Goal: Transaction & Acquisition: Book appointment/travel/reservation

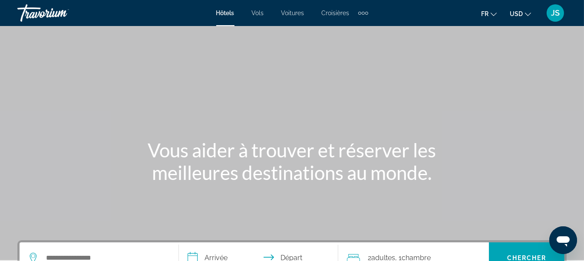
click at [493, 15] on icon "Change language" at bounding box center [494, 14] width 6 height 3
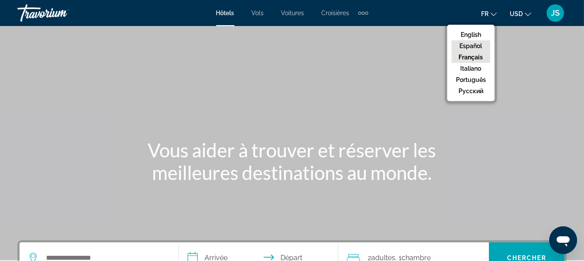
click at [470, 44] on button "Español" at bounding box center [471, 45] width 39 height 11
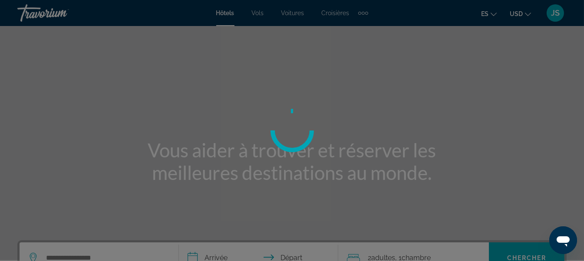
click at [529, 13] on div at bounding box center [292, 130] width 584 height 261
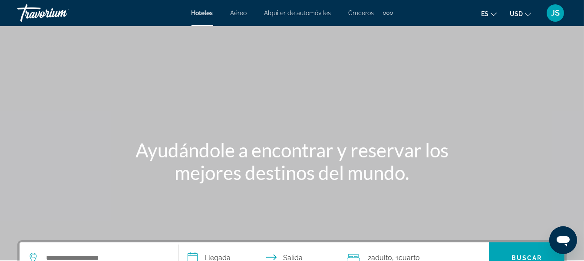
click at [490, 14] on button "es English Español Français Italiano Português русский" at bounding box center [489, 13] width 16 height 13
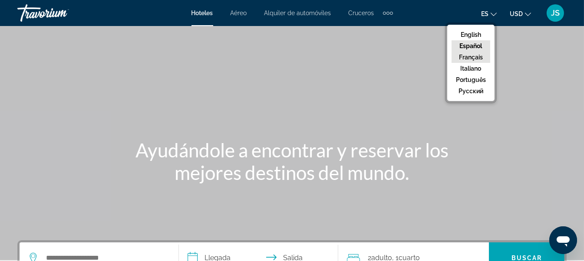
click at [474, 55] on button "Français" at bounding box center [471, 57] width 39 height 11
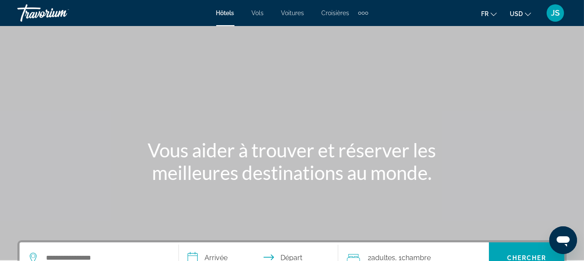
click at [528, 13] on icon "Change currency" at bounding box center [528, 14] width 6 height 6
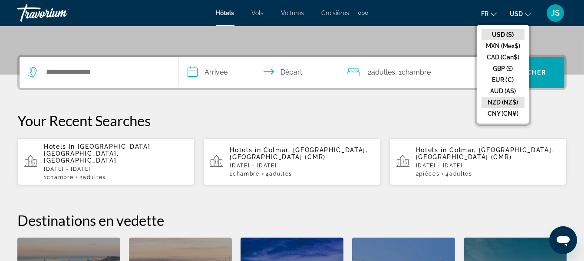
scroll to position [174, 0]
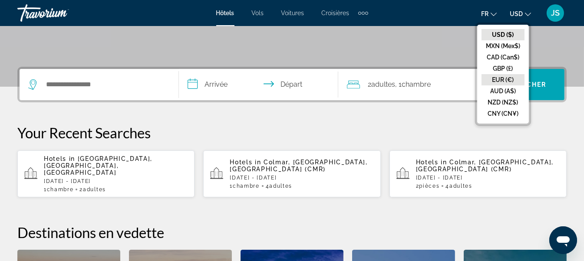
click at [502, 80] on button "EUR (€)" at bounding box center [503, 79] width 43 height 11
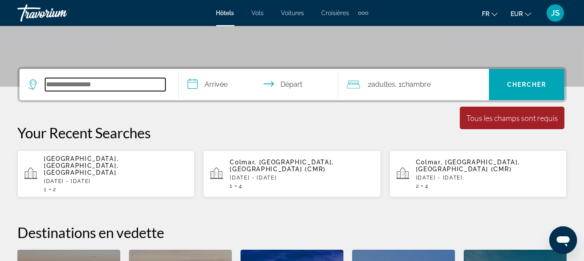
click at [135, 84] on input "Search widget" at bounding box center [105, 84] width 120 height 13
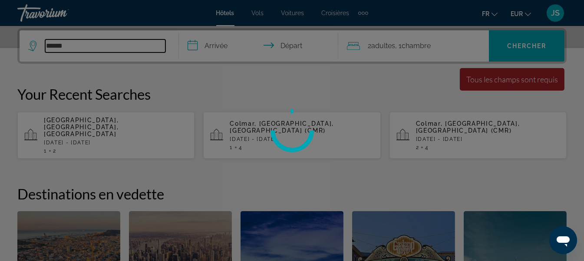
type input "******"
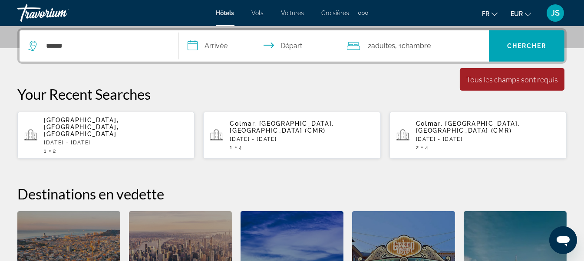
click at [213, 46] on input "**********" at bounding box center [260, 47] width 163 height 34
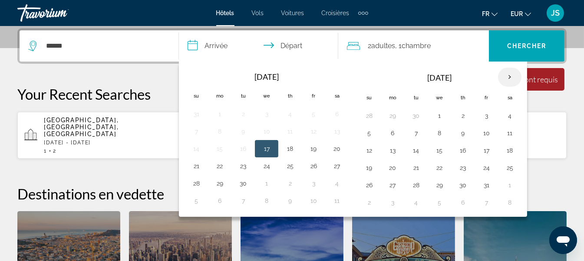
click at [505, 79] on th "Next month" at bounding box center [509, 77] width 23 height 19
click at [483, 115] on button "5" at bounding box center [486, 116] width 14 height 12
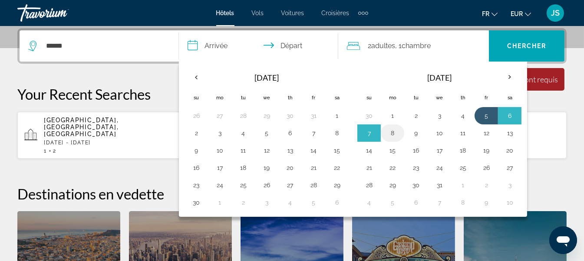
click at [391, 134] on button "8" at bounding box center [393, 133] width 14 height 12
type input "**********"
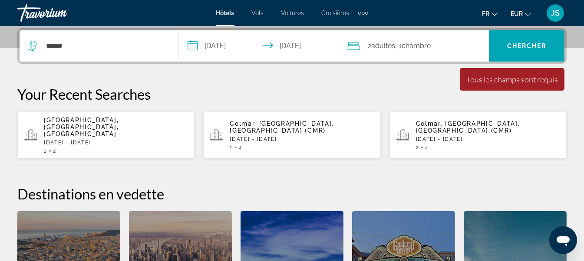
click at [442, 48] on div "2 Adulte Adultes , 1 Chambre pièces" at bounding box center [418, 46] width 142 height 12
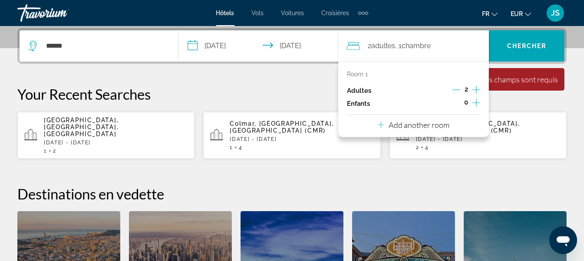
click at [477, 91] on icon "Increment adults" at bounding box center [476, 90] width 8 height 8
click at [292, 73] on div "**********" at bounding box center [292, 189] width 584 height 322
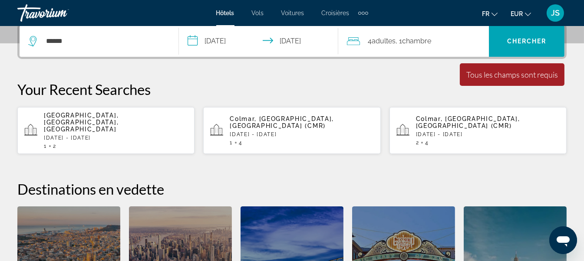
scroll to position [125, 0]
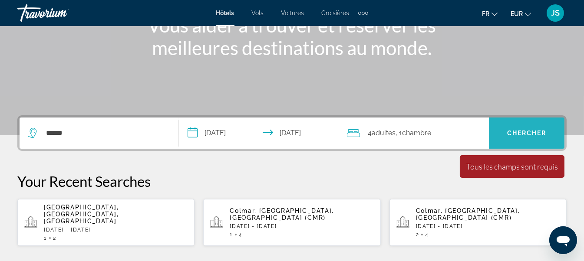
click at [514, 139] on span "Search widget" at bounding box center [527, 133] width 76 height 21
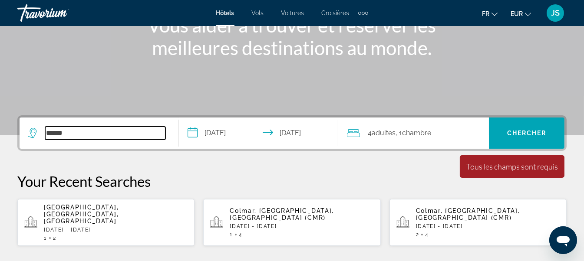
click at [96, 131] on input "******" at bounding box center [105, 133] width 120 height 13
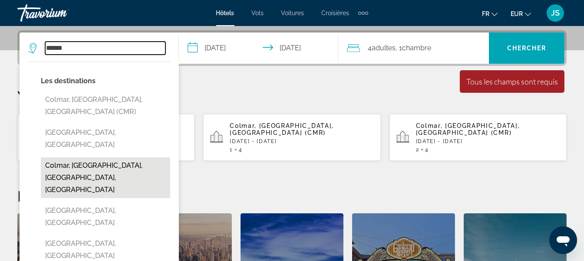
scroll to position [212, 0]
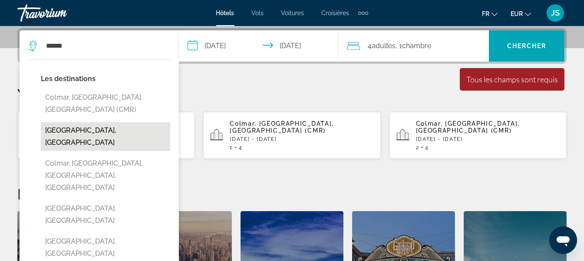
click at [71, 122] on button "[GEOGRAPHIC_DATA], [GEOGRAPHIC_DATA]" at bounding box center [105, 136] width 129 height 29
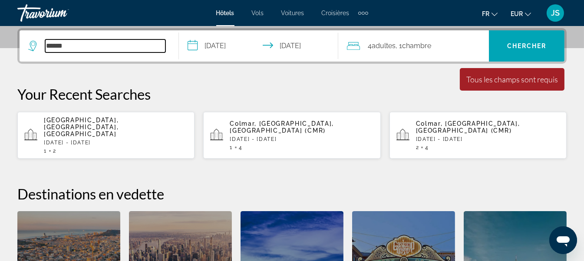
type input "**********"
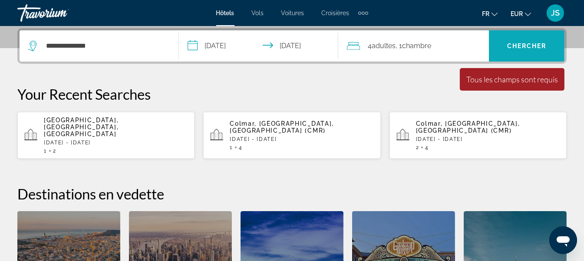
click at [519, 53] on span "Search widget" at bounding box center [527, 46] width 76 height 21
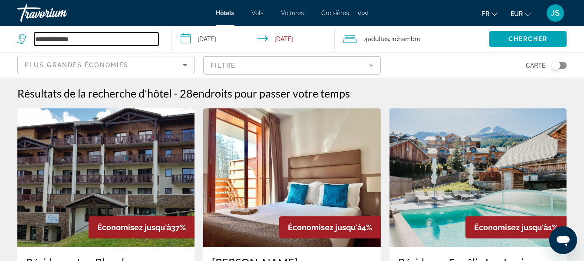
click at [90, 40] on input "**********" at bounding box center [96, 39] width 124 height 13
click at [59, 39] on input "**********" at bounding box center [96, 39] width 124 height 13
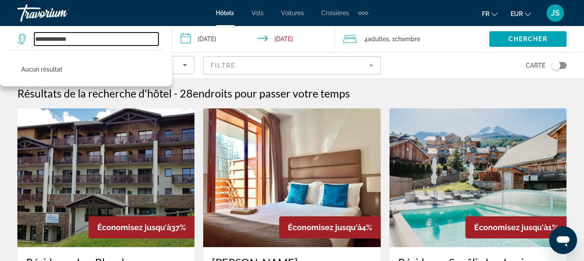
click at [79, 39] on input "**********" at bounding box center [96, 39] width 124 height 13
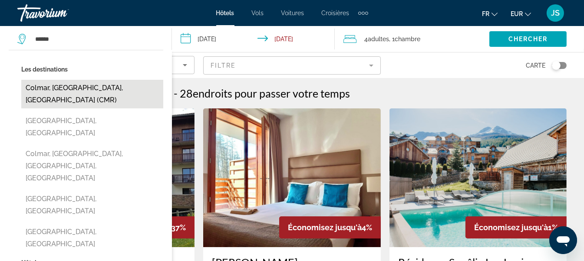
click at [79, 90] on button "Colmar, [GEOGRAPHIC_DATA], [GEOGRAPHIC_DATA] (CMR)" at bounding box center [92, 94] width 142 height 29
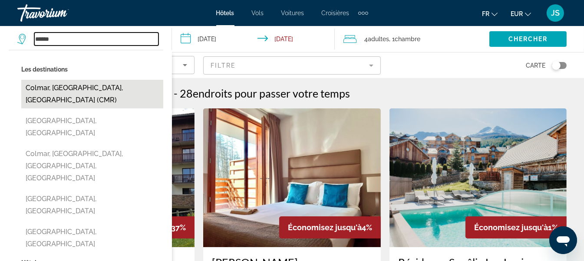
type input "**********"
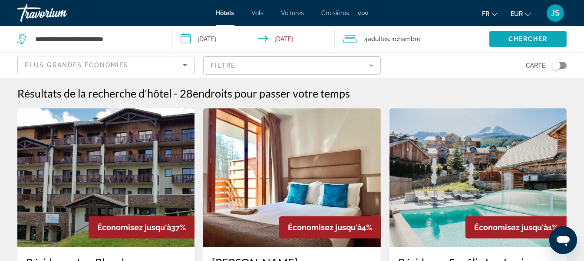
click at [501, 39] on span "Search widget" at bounding box center [527, 39] width 77 height 21
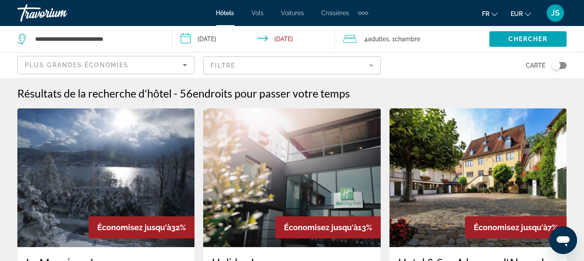
click at [371, 64] on mat-form-field "Filtre" at bounding box center [291, 65] width 177 height 18
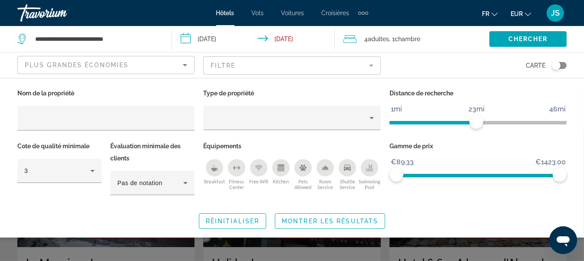
click at [475, 123] on span "ngx-slider" at bounding box center [432, 122] width 87 height 3
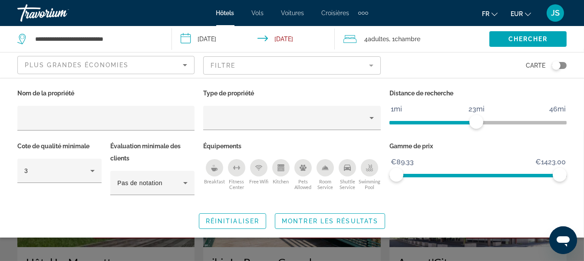
click at [465, 123] on ngx-slider "1mi 46mi 23mi" at bounding box center [477, 122] width 177 height 2
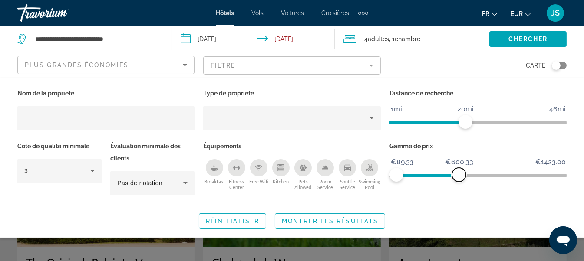
drag, startPoint x: 559, startPoint y: 175, endPoint x: 459, endPoint y: 186, distance: 100.5
click at [459, 186] on div "Gamme de prix €89.33 €1423.00 €89.33 €600.33" at bounding box center [478, 172] width 186 height 65
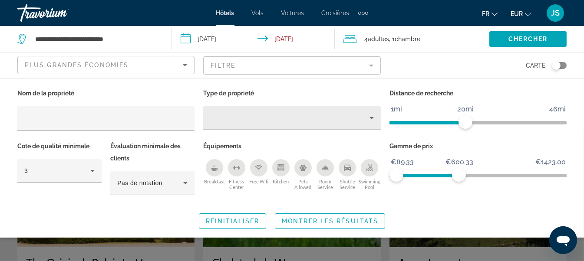
click at [371, 119] on icon "Property type" at bounding box center [371, 118] width 4 height 2
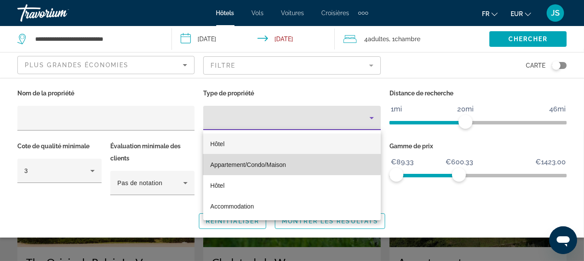
click at [243, 162] on span "Appartement/Condo/Maison" at bounding box center [248, 165] width 76 height 7
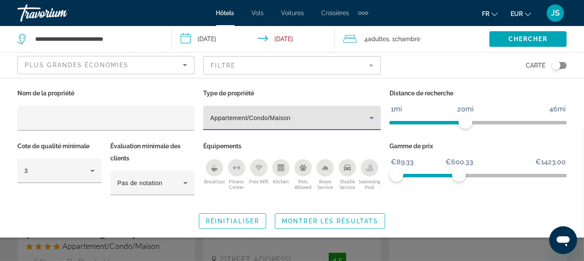
scroll to position [87, 0]
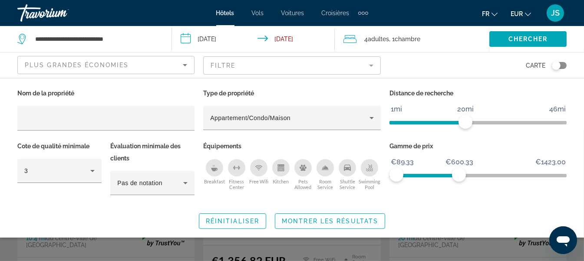
click at [370, 66] on mat-form-field "Filtre" at bounding box center [291, 65] width 177 height 18
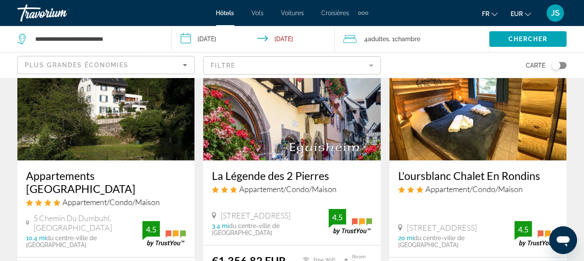
click at [179, 67] on div "Plus grandes économies" at bounding box center [104, 65] width 158 height 10
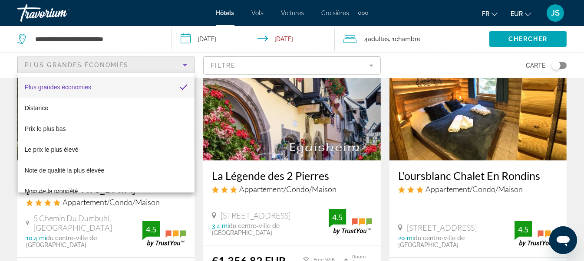
click at [413, 62] on div at bounding box center [292, 130] width 584 height 261
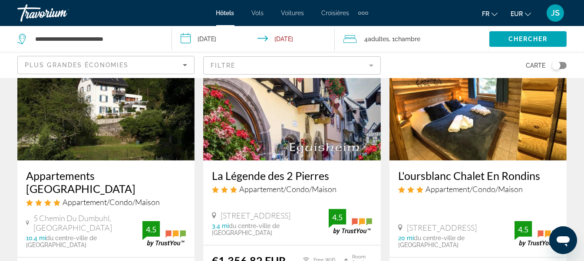
click at [81, 118] on img "Main content" at bounding box center [105, 91] width 177 height 139
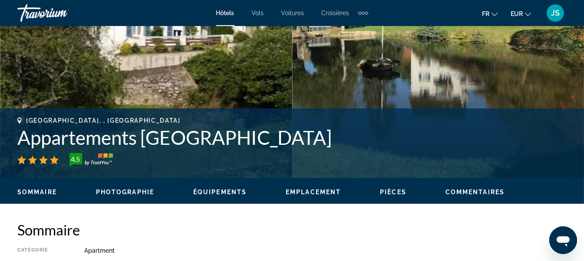
scroll to position [434, 0]
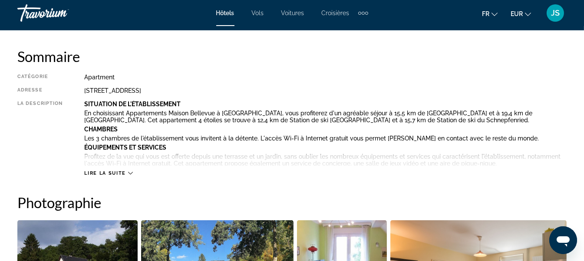
click at [131, 171] on icon "Main content" at bounding box center [130, 173] width 5 height 5
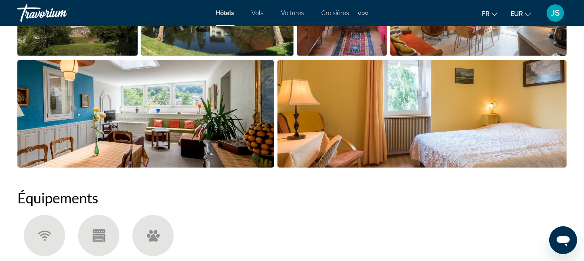
scroll to position [651, 0]
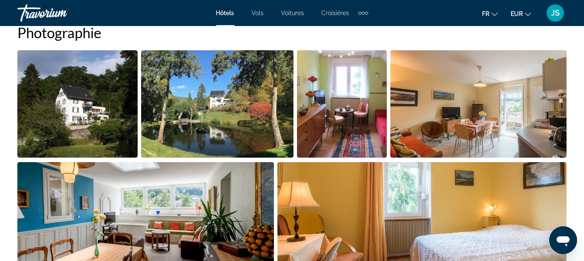
click at [344, 95] on img "Open full-screen image slider" at bounding box center [342, 104] width 90 height 108
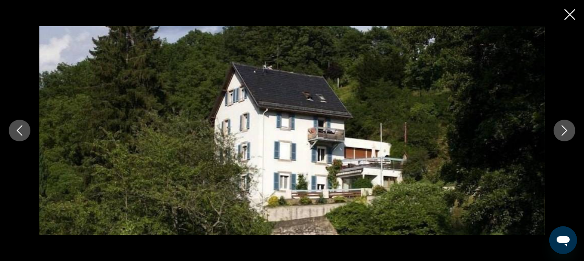
click at [566, 132] on icon "Next image" at bounding box center [565, 130] width 6 height 10
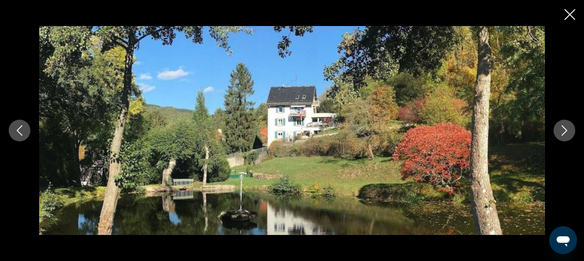
click at [566, 132] on icon "Next image" at bounding box center [565, 130] width 6 height 10
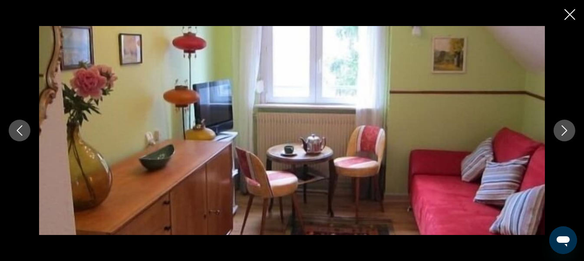
click at [566, 132] on icon "Next image" at bounding box center [565, 130] width 6 height 10
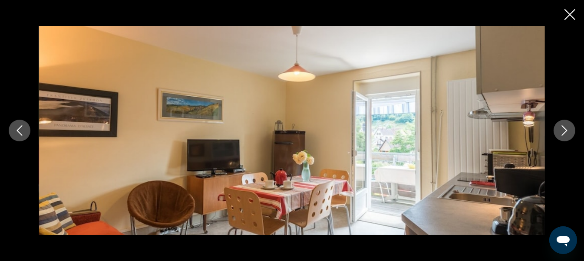
click at [566, 132] on icon "Next image" at bounding box center [565, 130] width 6 height 10
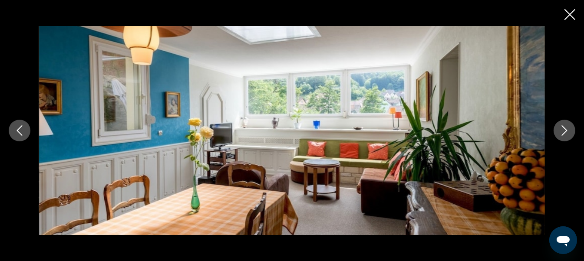
click at [566, 132] on icon "Next image" at bounding box center [565, 130] width 6 height 10
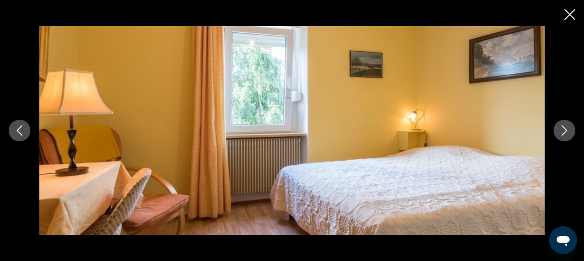
click at [566, 132] on icon "Next image" at bounding box center [565, 130] width 6 height 10
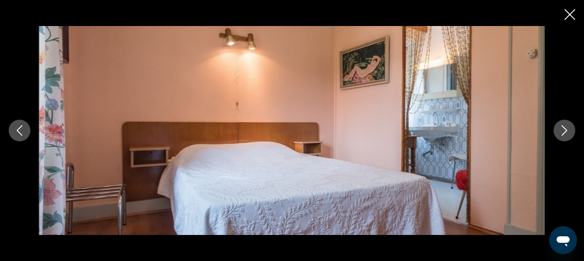
click at [566, 132] on icon "Next image" at bounding box center [565, 130] width 6 height 10
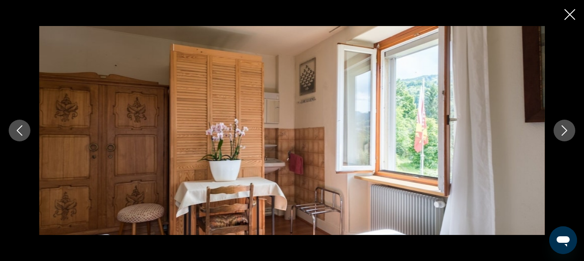
click at [566, 132] on icon "Next image" at bounding box center [565, 130] width 6 height 10
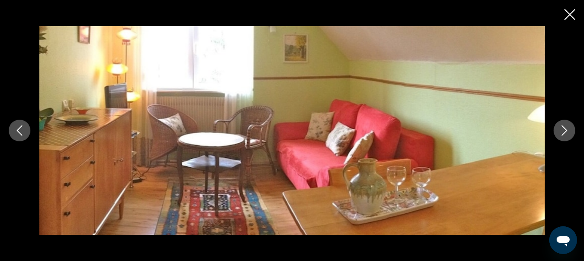
click at [566, 132] on icon "Next image" at bounding box center [565, 130] width 6 height 10
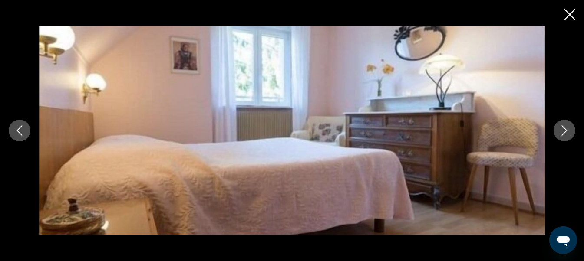
click at [566, 132] on icon "Next image" at bounding box center [565, 130] width 6 height 10
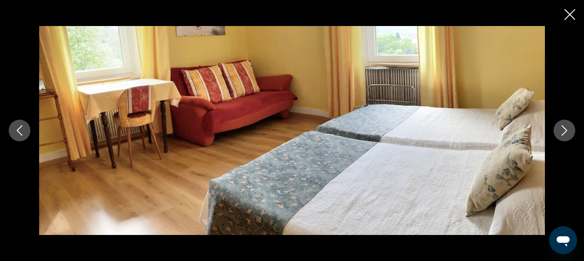
click at [566, 132] on icon "Next image" at bounding box center [565, 130] width 6 height 10
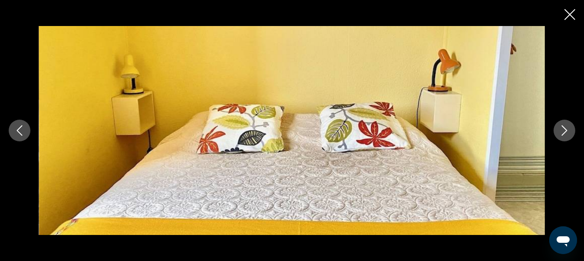
click at [566, 132] on icon "Next image" at bounding box center [565, 130] width 6 height 10
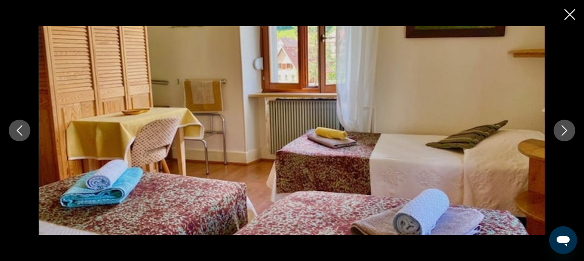
click at [568, 15] on icon "Close slideshow" at bounding box center [569, 14] width 11 height 11
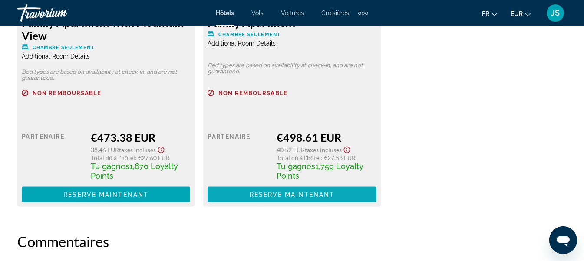
scroll to position [1476, 0]
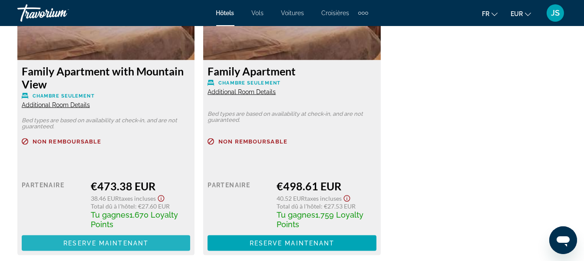
click at [117, 238] on span "Main content" at bounding box center [106, 243] width 168 height 21
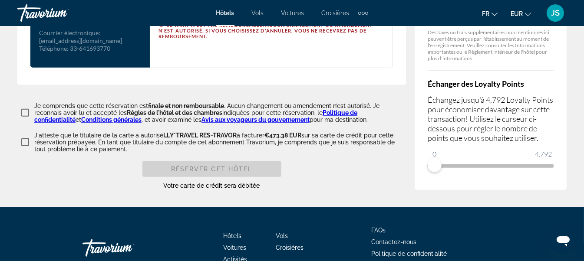
scroll to position [1168, 0]
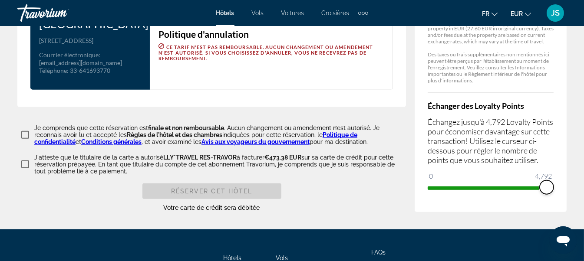
drag, startPoint x: 436, startPoint y: 200, endPoint x: 569, endPoint y: 196, distance: 133.3
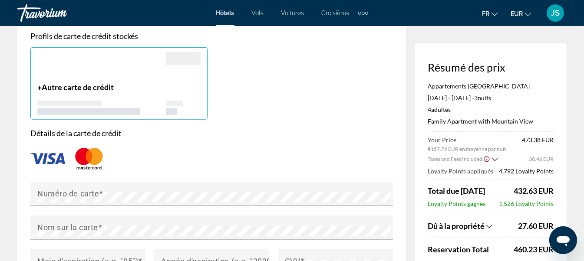
scroll to position [343, 0]
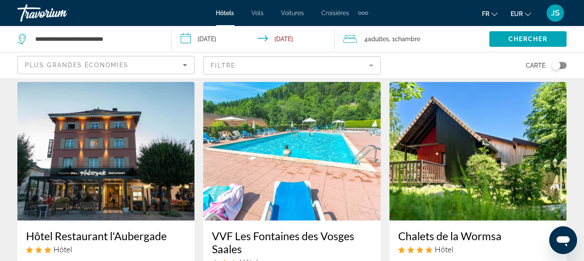
scroll to position [1165, 0]
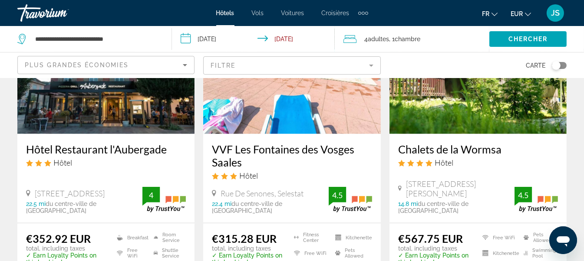
click at [137, 86] on img "Main content" at bounding box center [105, 64] width 177 height 139
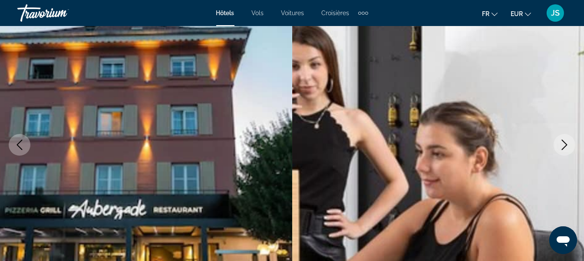
scroll to position [130, 0]
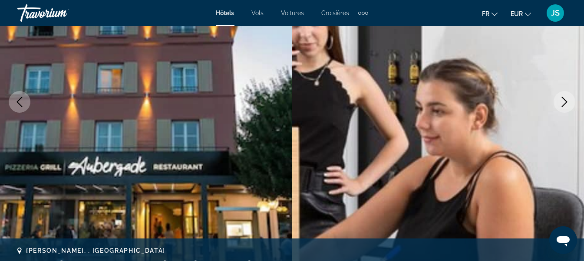
click at [563, 105] on icon "Next image" at bounding box center [564, 102] width 10 height 10
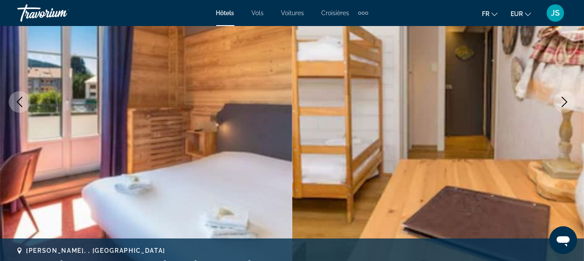
click at [563, 105] on icon "Next image" at bounding box center [564, 102] width 10 height 10
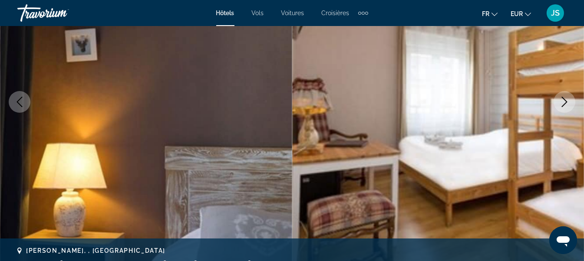
click at [563, 105] on icon "Next image" at bounding box center [564, 102] width 10 height 10
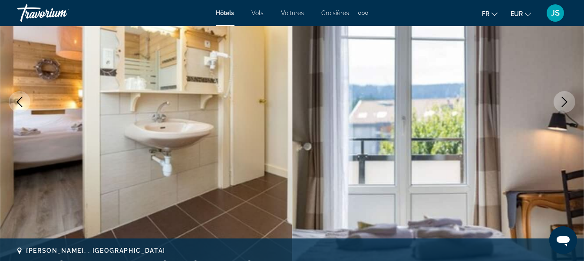
click at [563, 105] on icon "Next image" at bounding box center [564, 102] width 10 height 10
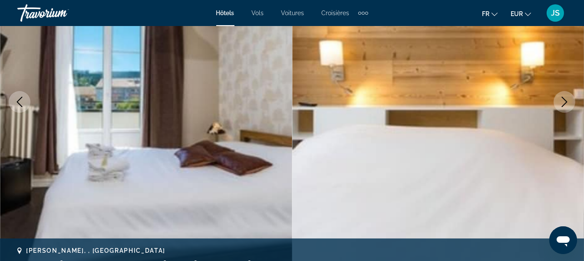
click at [563, 105] on icon "Next image" at bounding box center [564, 102] width 10 height 10
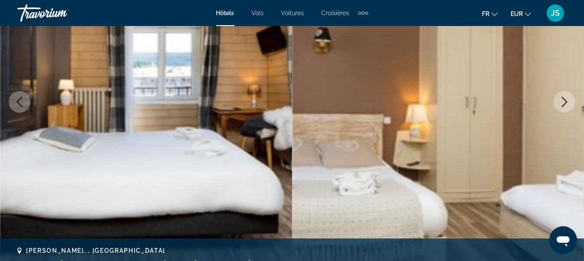
click at [563, 105] on icon "Next image" at bounding box center [564, 102] width 10 height 10
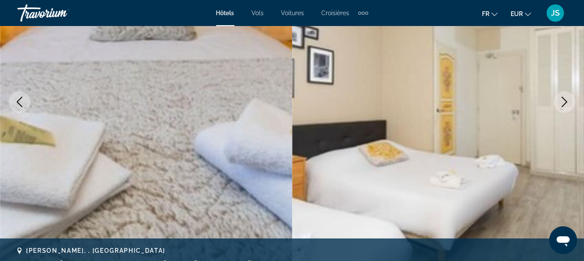
click at [563, 105] on icon "Next image" at bounding box center [564, 102] width 10 height 10
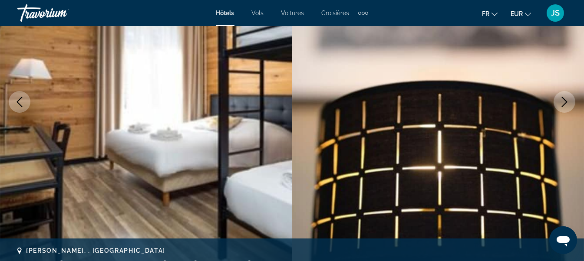
click at [563, 105] on icon "Next image" at bounding box center [564, 102] width 10 height 10
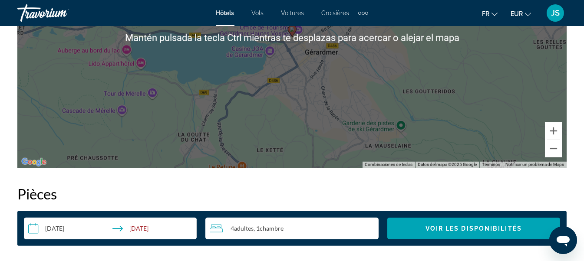
scroll to position [1085, 0]
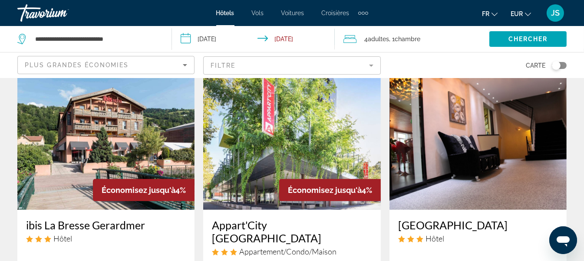
scroll to position [391, 0]
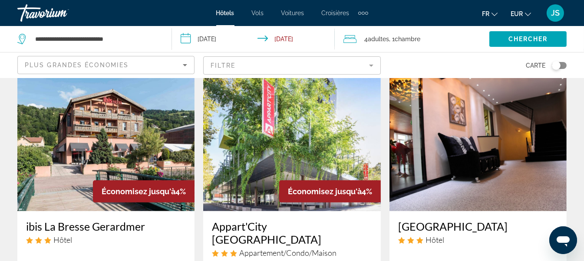
click at [132, 146] on img "Main content" at bounding box center [105, 142] width 177 height 139
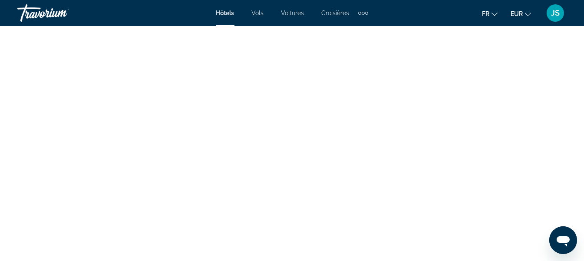
scroll to position [1780, 0]
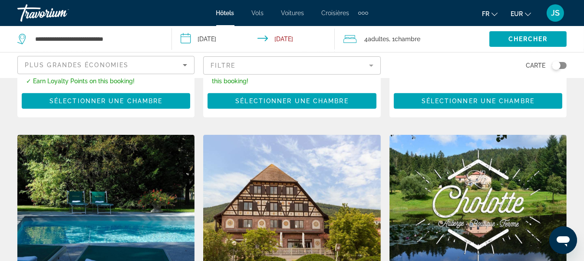
scroll to position [695, 0]
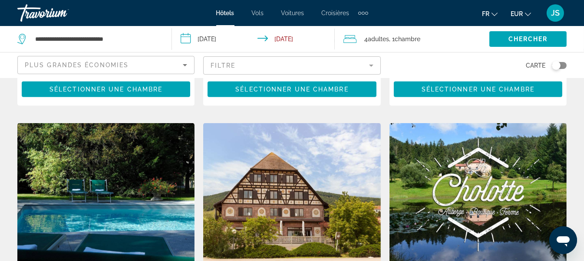
click at [298, 13] on span "Voitures" at bounding box center [292, 13] width 23 height 7
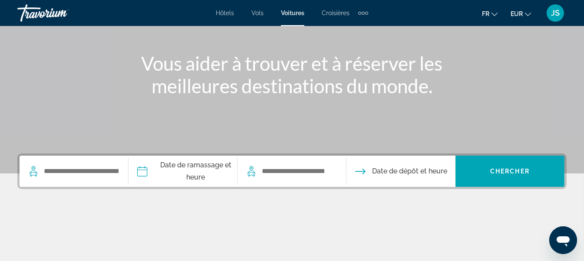
scroll to position [130, 0]
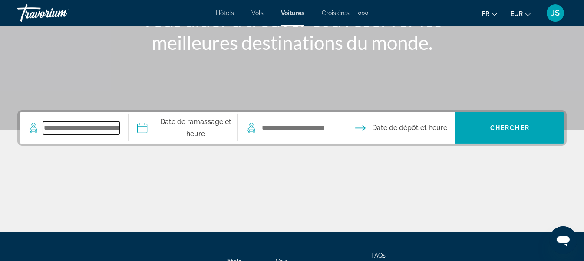
click at [88, 134] on input "Search widget" at bounding box center [81, 128] width 76 height 13
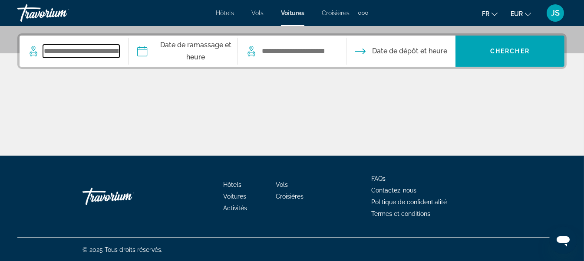
scroll to position [207, 0]
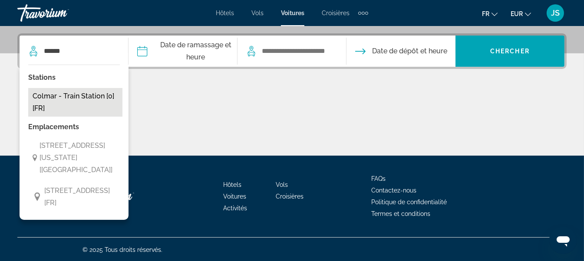
click at [59, 102] on button "Colmar - Train Station [0] [FR]" at bounding box center [75, 102] width 94 height 29
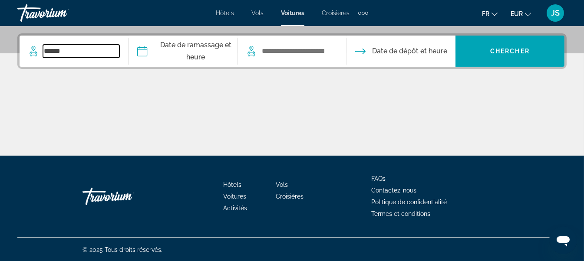
type input "**********"
click at [192, 52] on input "Pickup date" at bounding box center [182, 53] width 112 height 34
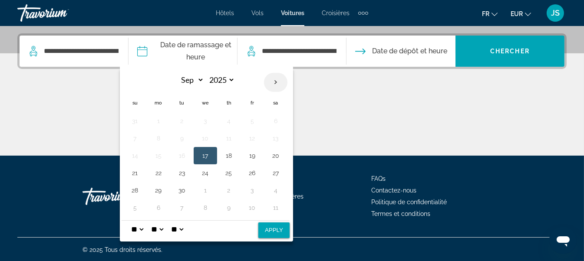
click at [277, 80] on th "Next month" at bounding box center [275, 82] width 23 height 19
click at [276, 81] on th "Next month" at bounding box center [275, 82] width 23 height 19
select select "**"
click at [252, 122] on button "5" at bounding box center [252, 121] width 14 height 12
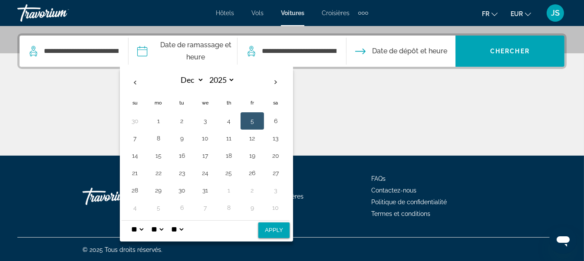
click at [274, 230] on button "Apply" at bounding box center [273, 231] width 31 height 16
type input "**********"
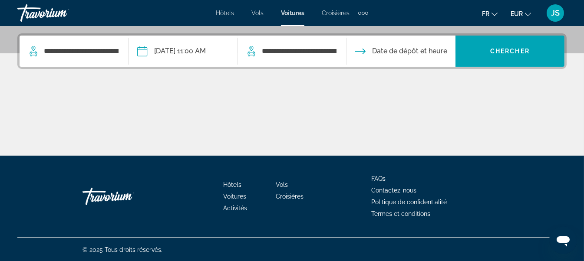
click at [403, 56] on input "Drop-off date" at bounding box center [400, 53] width 112 height 34
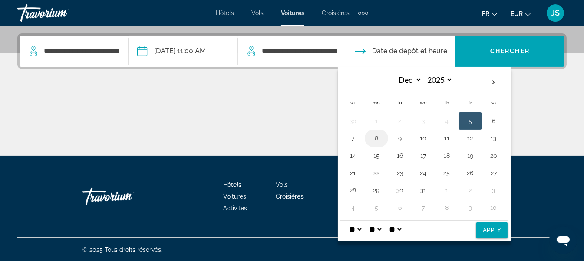
click at [379, 137] on button "8" at bounding box center [376, 138] width 14 height 12
click at [494, 230] on button "Apply" at bounding box center [491, 231] width 31 height 16
type input "**********"
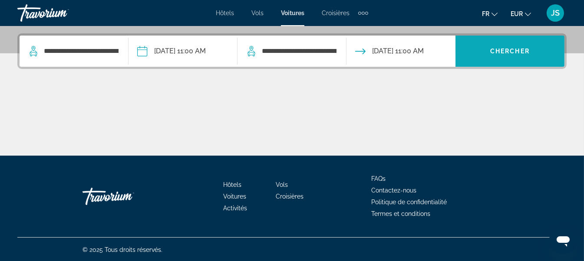
click at [486, 52] on span "Search widget" at bounding box center [509, 51] width 109 height 21
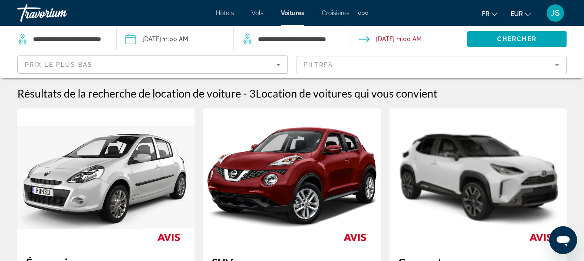
click at [254, 15] on span "Vols" at bounding box center [257, 13] width 12 height 7
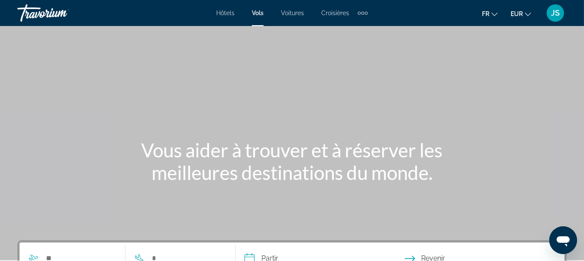
scroll to position [87, 0]
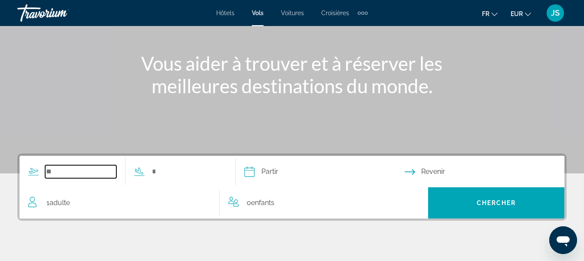
click at [63, 175] on input "Search widget" at bounding box center [80, 171] width 71 height 13
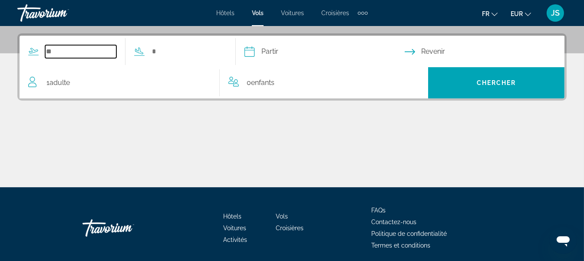
scroll to position [212, 0]
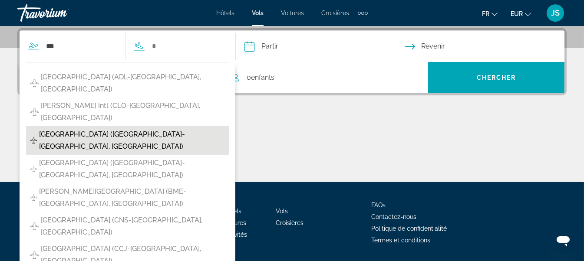
click at [79, 129] on span "[GEOGRAPHIC_DATA] ([GEOGRAPHIC_DATA]-[GEOGRAPHIC_DATA], [GEOGRAPHIC_DATA])" at bounding box center [131, 141] width 185 height 24
type input "**********"
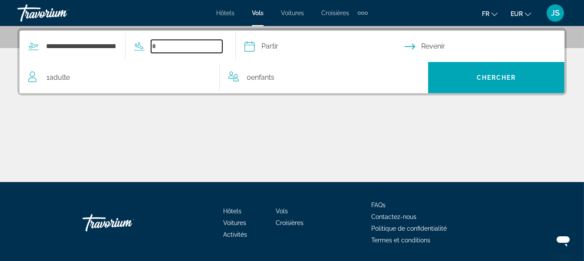
click at [167, 47] on input "Search widget" at bounding box center [186, 46] width 71 height 13
type input "*"
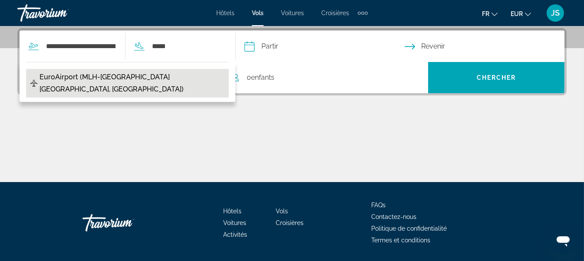
click at [75, 79] on span "EuroAirport (MLH-[GEOGRAPHIC_DATA] [GEOGRAPHIC_DATA], [GEOGRAPHIC_DATA])" at bounding box center [132, 83] width 185 height 24
type input "**********"
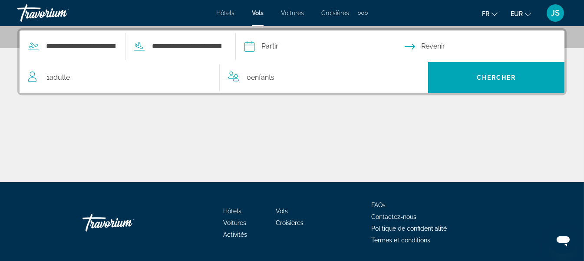
click at [297, 40] on input "Depart date" at bounding box center [324, 48] width 164 height 34
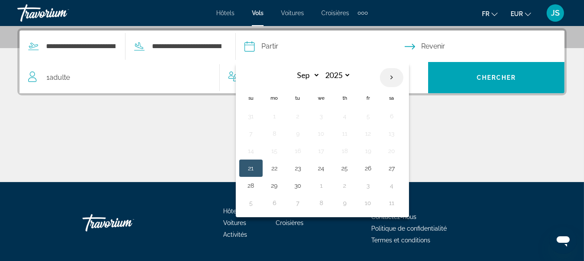
click at [403, 76] on th "Next month" at bounding box center [391, 77] width 23 height 19
select select "**"
click at [375, 115] on button "5" at bounding box center [368, 116] width 14 height 12
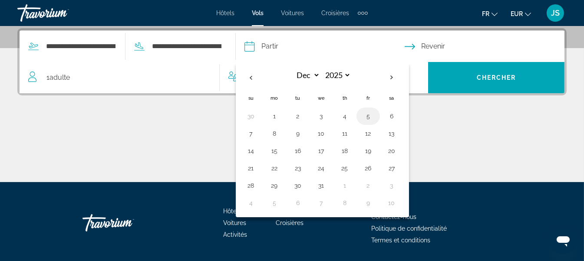
type input "**********"
select select "**"
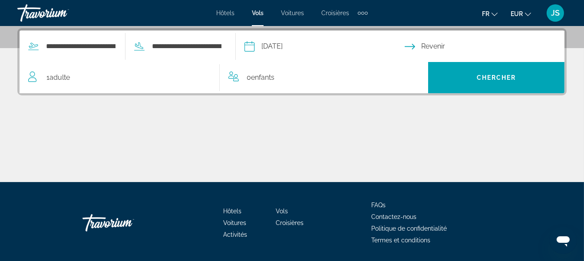
click at [447, 39] on input "Return date" at bounding box center [487, 48] width 164 height 34
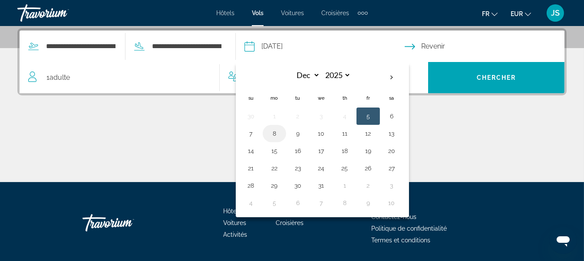
click at [281, 136] on button "8" at bounding box center [274, 134] width 14 height 12
type input "**********"
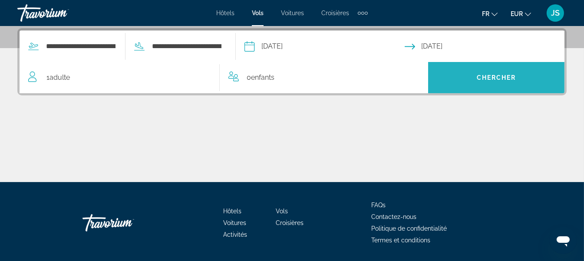
click at [463, 78] on span "Search widget" at bounding box center [496, 77] width 136 height 21
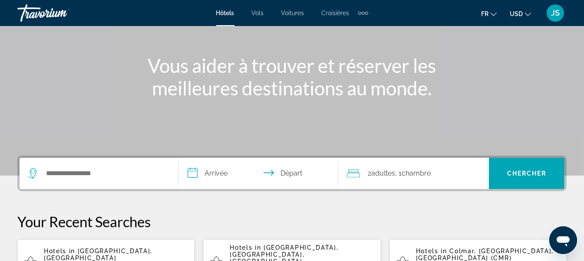
scroll to position [87, 0]
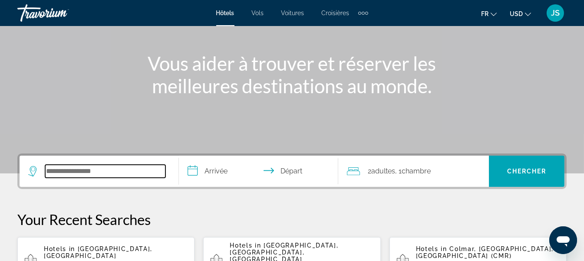
click at [115, 173] on input "Search widget" at bounding box center [105, 171] width 120 height 13
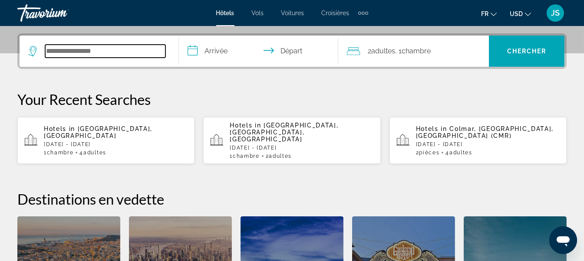
scroll to position [212, 0]
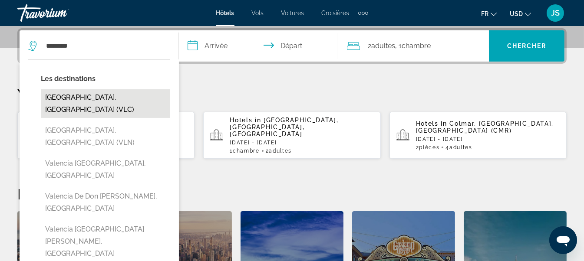
click at [81, 100] on button "Valencia, Spain (VLC)" at bounding box center [105, 103] width 129 height 29
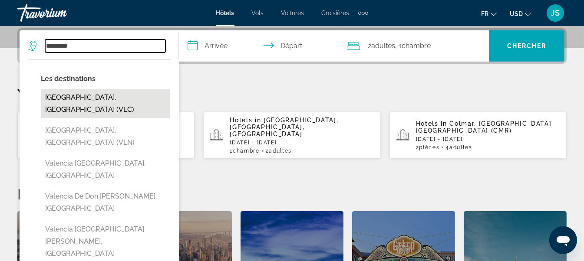
type input "**********"
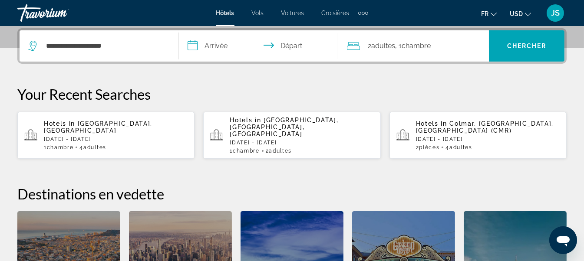
click at [214, 52] on input "**********" at bounding box center [260, 47] width 163 height 34
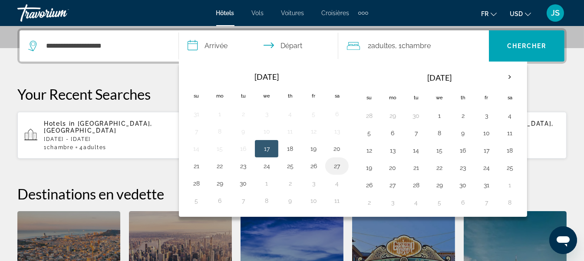
click at [331, 167] on button "27" at bounding box center [337, 166] width 14 height 12
click at [195, 180] on button "28" at bounding box center [196, 184] width 14 height 12
type input "**********"
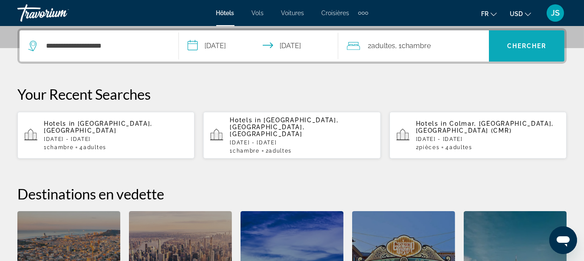
click at [525, 47] on span "Chercher" at bounding box center [527, 46] width 40 height 7
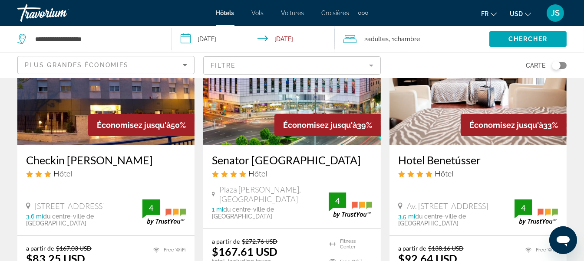
scroll to position [130, 0]
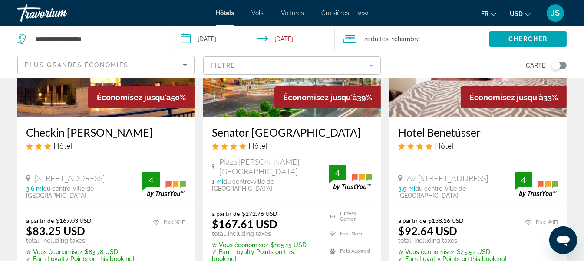
click at [127, 101] on span "Économisez jusqu'à" at bounding box center [134, 97] width 74 height 9
click at [62, 93] on img "Main content" at bounding box center [105, 47] width 177 height 139
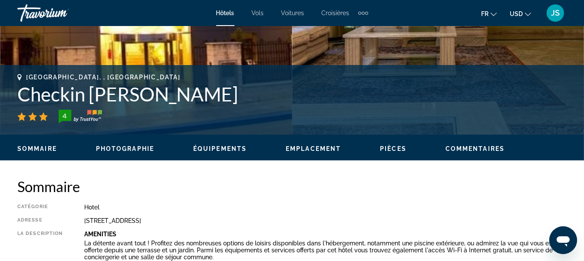
scroll to position [130, 0]
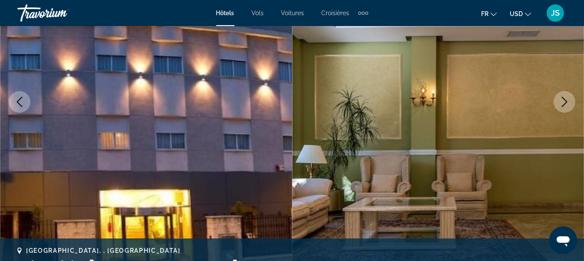
click at [559, 100] on icon "Next image" at bounding box center [564, 102] width 10 height 10
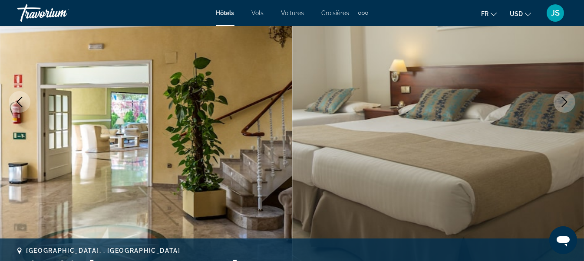
click at [559, 100] on icon "Next image" at bounding box center [564, 102] width 10 height 10
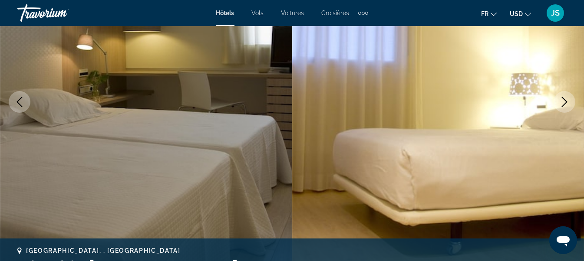
click at [559, 100] on icon "Next image" at bounding box center [564, 102] width 10 height 10
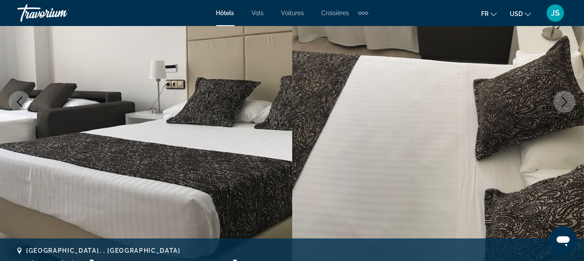
click at [559, 100] on icon "Next image" at bounding box center [564, 102] width 10 height 10
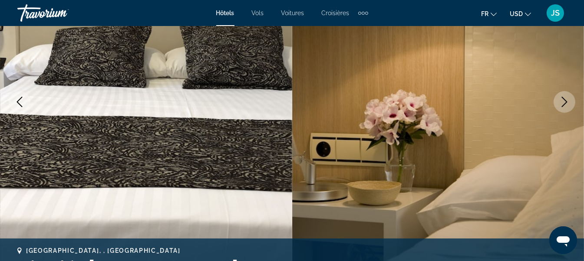
click at [559, 100] on icon "Next image" at bounding box center [564, 102] width 10 height 10
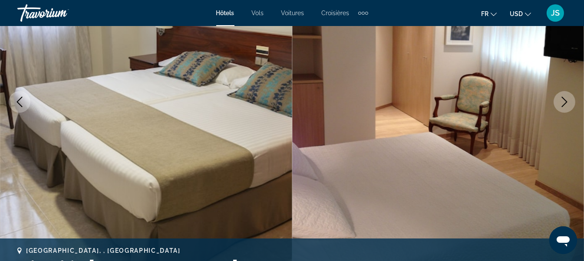
click at [559, 100] on icon "Next image" at bounding box center [564, 102] width 10 height 10
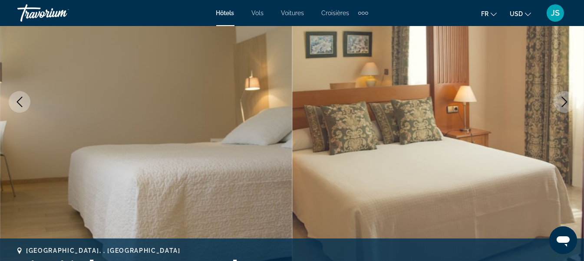
click at [559, 100] on icon "Next image" at bounding box center [564, 102] width 10 height 10
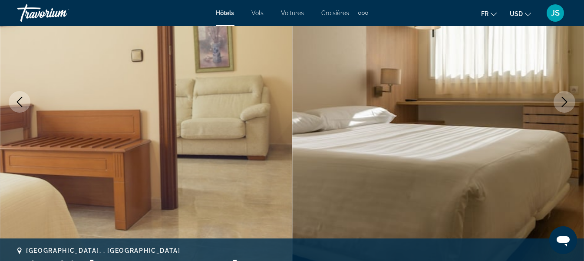
click at [559, 100] on icon "Next image" at bounding box center [564, 102] width 10 height 10
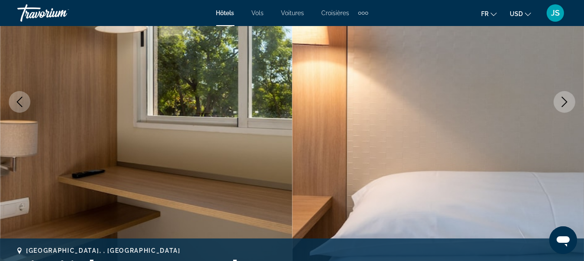
click at [560, 100] on icon "Next image" at bounding box center [564, 102] width 10 height 10
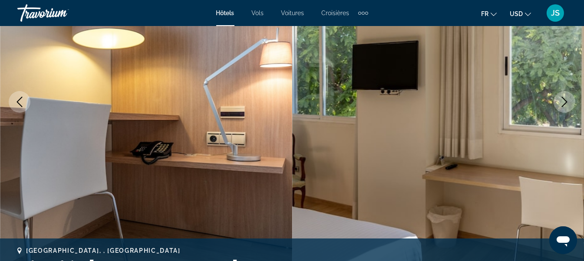
click at [560, 100] on icon "Next image" at bounding box center [564, 102] width 10 height 10
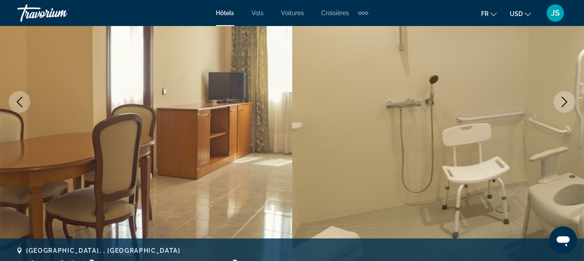
click at [560, 100] on icon "Next image" at bounding box center [564, 102] width 10 height 10
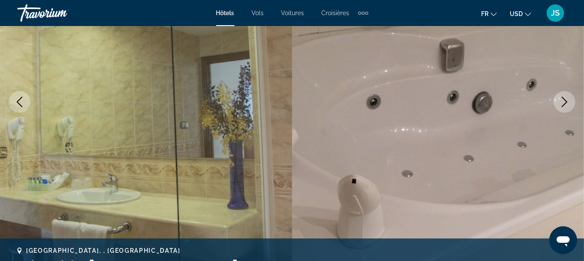
click at [560, 100] on icon "Next image" at bounding box center [564, 102] width 10 height 10
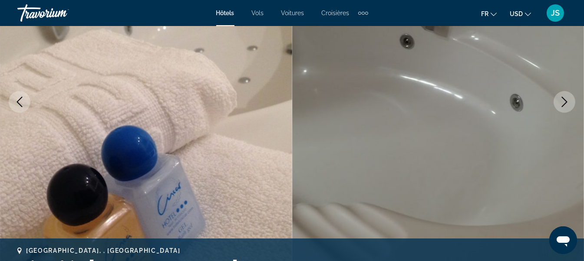
click at [560, 100] on icon "Next image" at bounding box center [564, 102] width 10 height 10
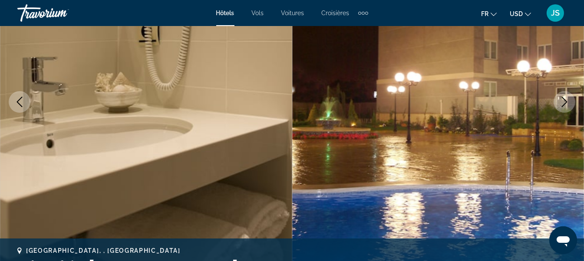
click at [560, 100] on icon "Next image" at bounding box center [564, 102] width 10 height 10
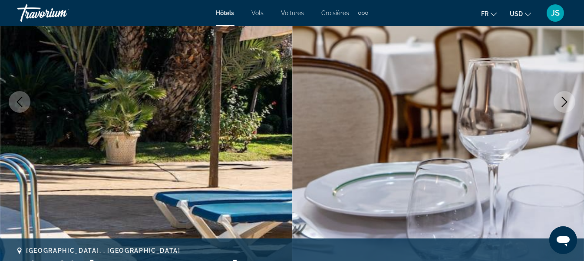
click at [560, 100] on icon "Next image" at bounding box center [564, 102] width 10 height 10
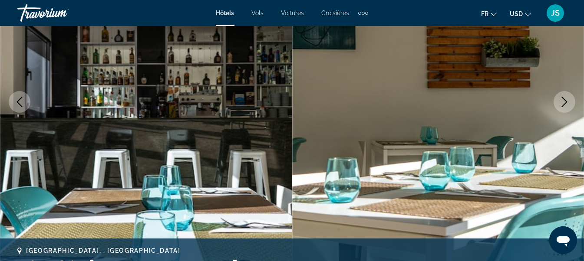
click at [560, 100] on icon "Next image" at bounding box center [564, 102] width 10 height 10
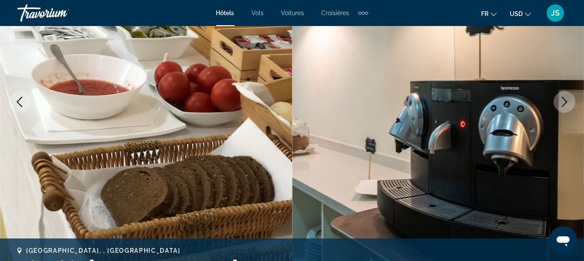
click at [560, 100] on icon "Next image" at bounding box center [564, 102] width 10 height 10
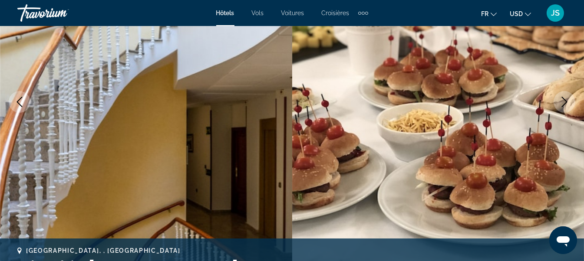
click at [560, 100] on icon "Next image" at bounding box center [564, 102] width 10 height 10
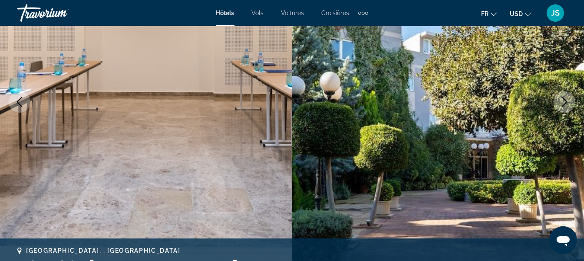
click at [560, 100] on icon "Next image" at bounding box center [564, 102] width 10 height 10
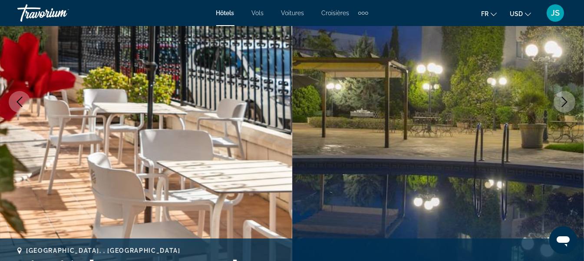
click at [560, 100] on icon "Next image" at bounding box center [564, 102] width 10 height 10
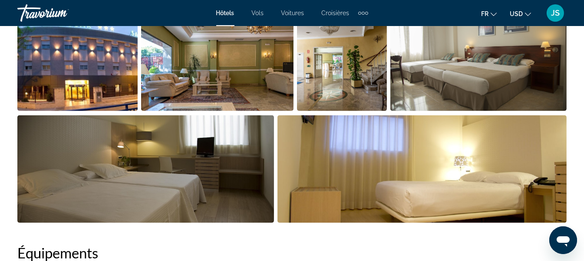
scroll to position [695, 0]
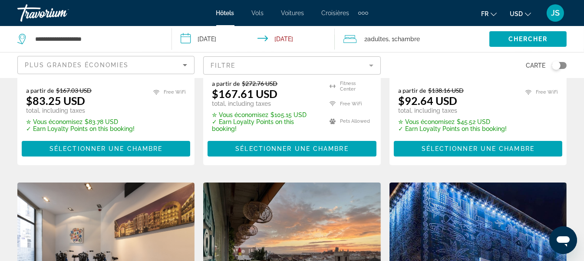
scroll to position [174, 0]
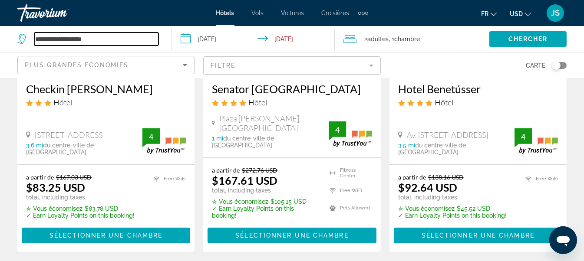
click at [118, 39] on input "**********" at bounding box center [96, 39] width 124 height 13
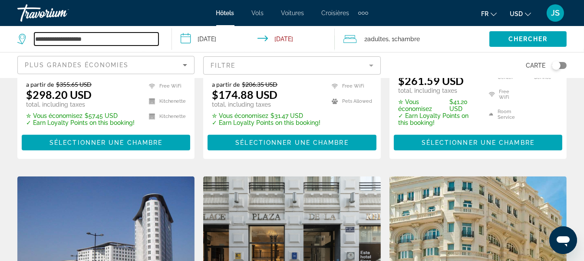
scroll to position [1129, 0]
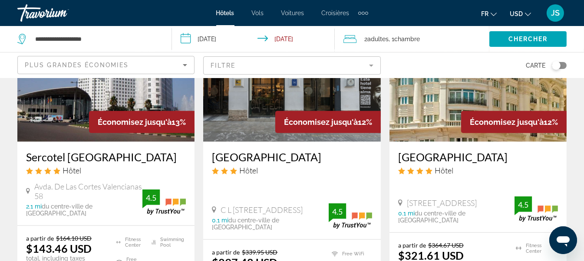
click at [369, 67] on mat-form-field "Filtre" at bounding box center [291, 65] width 177 height 18
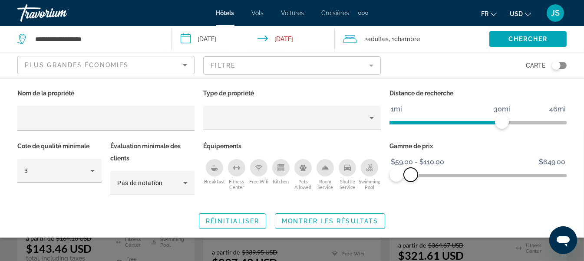
drag, startPoint x: 562, startPoint y: 174, endPoint x: 410, endPoint y: 175, distance: 152.0
click at [410, 175] on span "ngx-slider-max" at bounding box center [411, 175] width 14 height 14
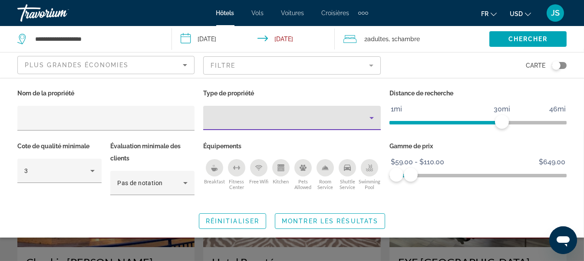
click at [368, 120] on icon "Property type" at bounding box center [371, 118] width 10 height 10
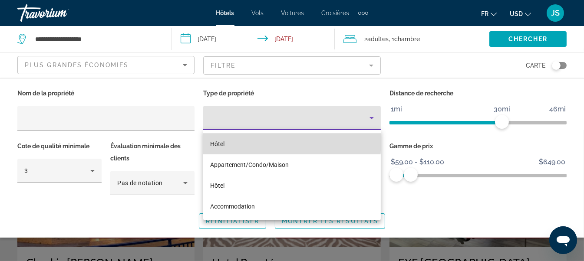
click at [257, 142] on mat-option "Hôtel" at bounding box center [291, 144] width 177 height 21
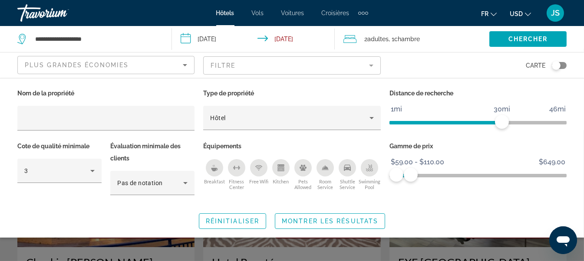
click at [373, 63] on mat-form-field "Filtre" at bounding box center [291, 65] width 177 height 18
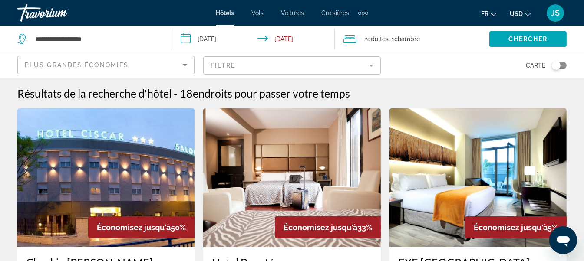
click at [371, 62] on mat-form-field "Filtre" at bounding box center [291, 65] width 177 height 18
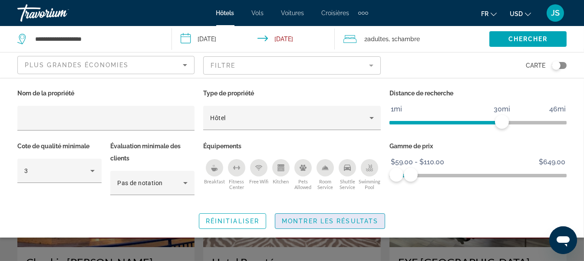
click at [316, 225] on span "Search widget" at bounding box center [329, 221] width 109 height 21
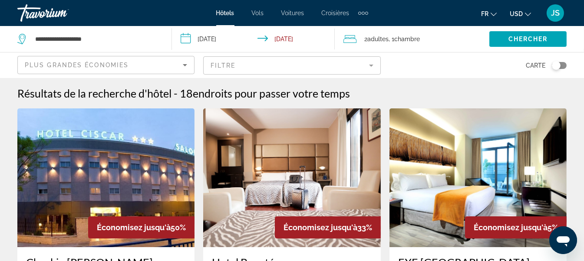
click at [297, 175] on img "Main content" at bounding box center [291, 178] width 177 height 139
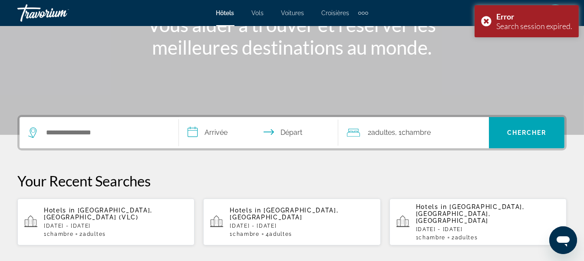
scroll to position [217, 0]
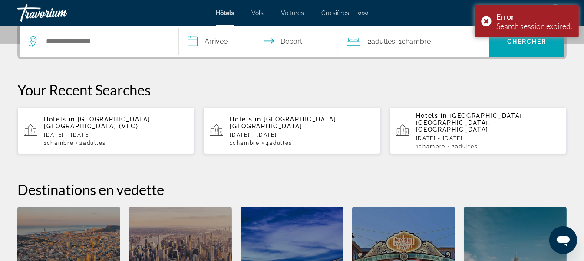
click at [96, 119] on span "Valencia, Spain (VLC)" at bounding box center [98, 123] width 109 height 14
